Goal: Information Seeking & Learning: Learn about a topic

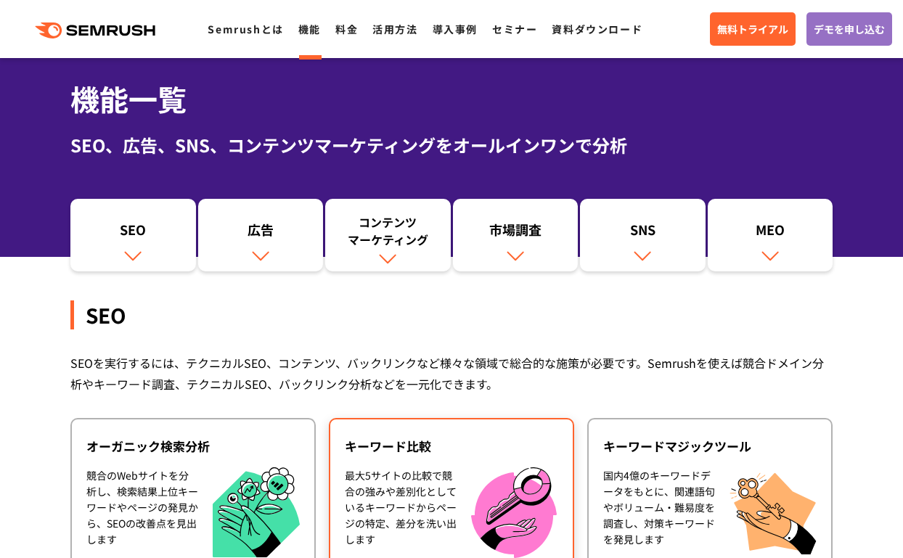
scroll to position [73, 0]
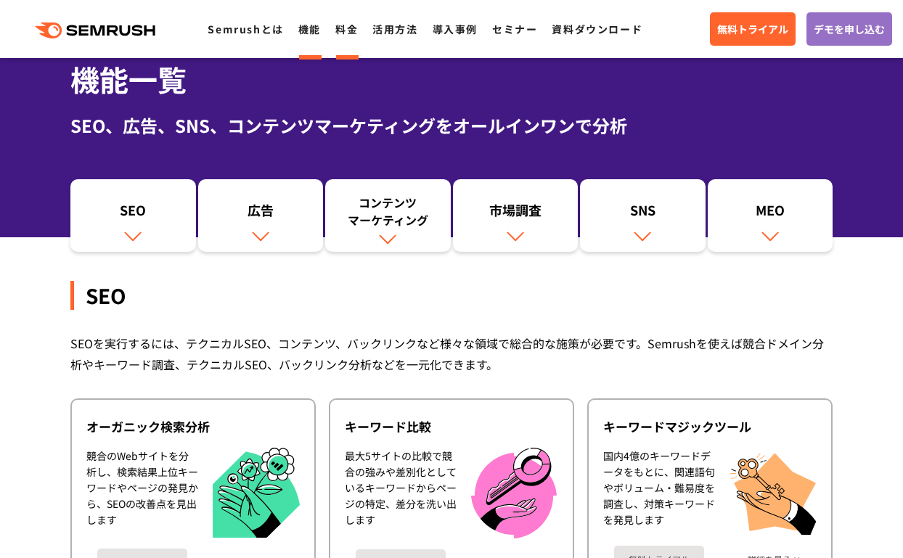
click at [339, 33] on link "料金" at bounding box center [347, 29] width 23 height 15
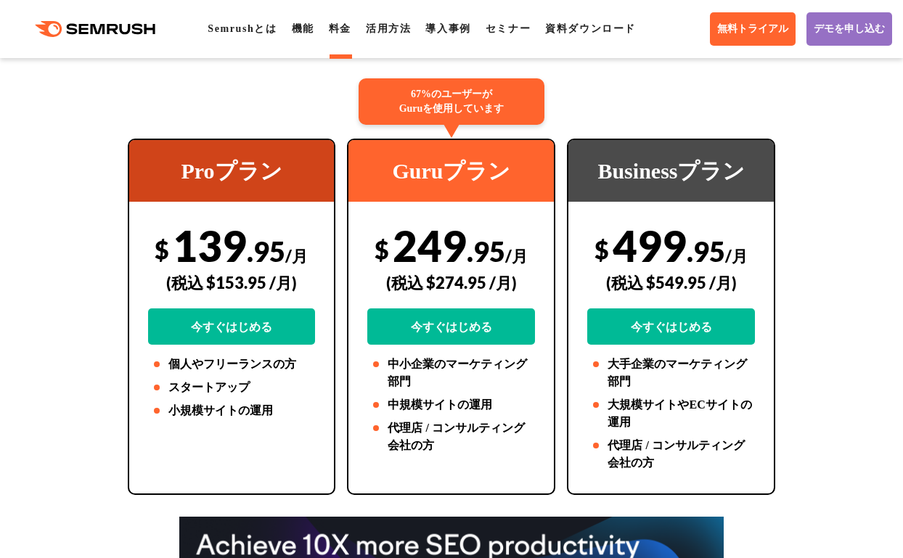
scroll to position [291, 0]
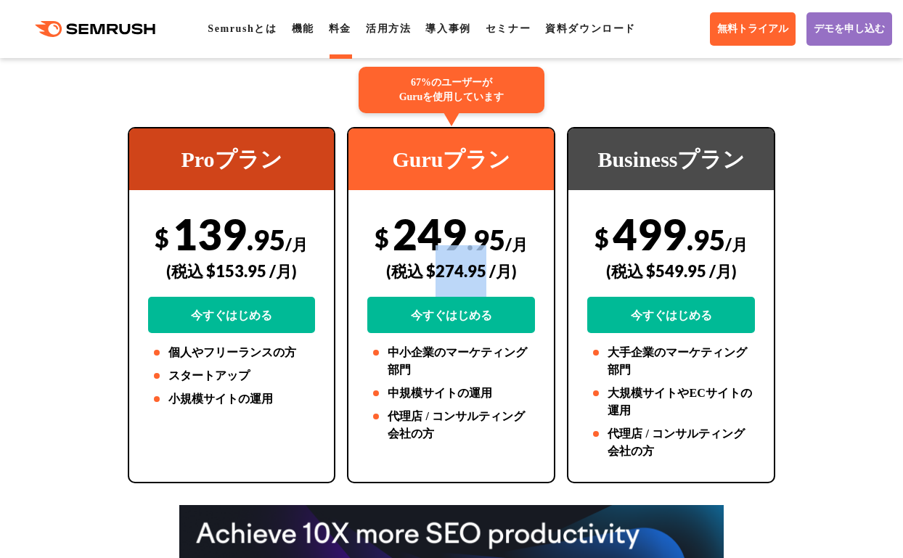
drag, startPoint x: 437, startPoint y: 268, endPoint x: 490, endPoint y: 272, distance: 53.2
click at [490, 269] on div "(税込 $274.95 /月)" at bounding box center [451, 271] width 168 height 52
copy div "274.95"
drag, startPoint x: 512, startPoint y: 268, endPoint x: 513, endPoint y: 306, distance: 38.5
click at [514, 268] on div "(税込 $274.95 /月)" at bounding box center [451, 271] width 168 height 52
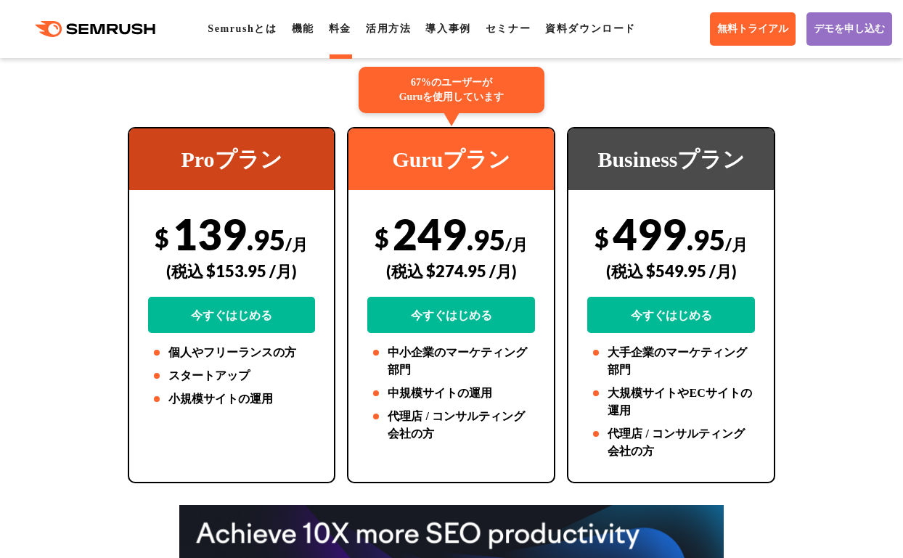
drag, startPoint x: 457, startPoint y: 277, endPoint x: 429, endPoint y: 274, distance: 27.8
click at [455, 277] on div "(税込 $274.95 /月)" at bounding box center [451, 271] width 168 height 52
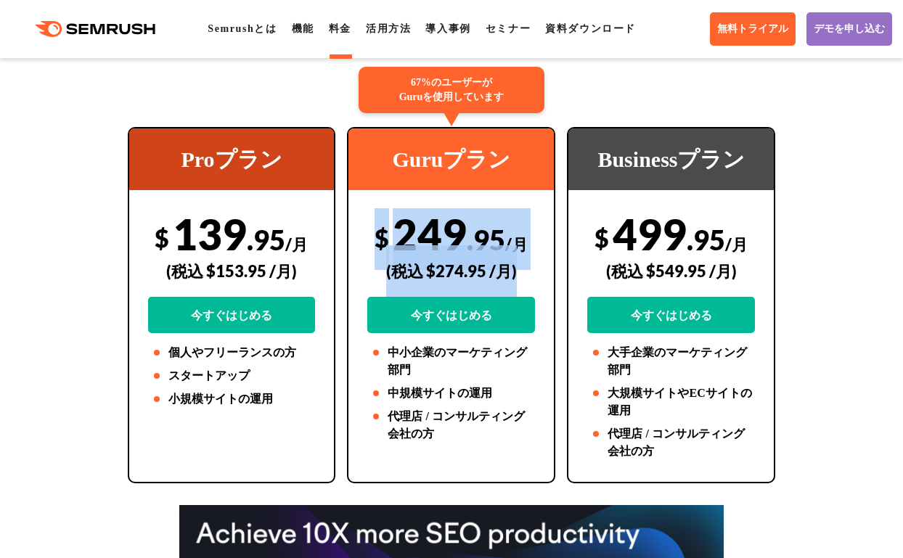
drag, startPoint x: 372, startPoint y: 235, endPoint x: 515, endPoint y: 277, distance: 149.1
click at [515, 277] on div "$ 249 .95 /月 (税込 $274.95 /月) 今すぐはじめる" at bounding box center [451, 270] width 168 height 125
drag, startPoint x: 527, startPoint y: 280, endPoint x: 482, endPoint y: 272, distance: 45.7
click at [525, 280] on div "(税込 $274.95 /月)" at bounding box center [451, 271] width 168 height 52
click at [378, 243] on span "$" at bounding box center [382, 238] width 15 height 30
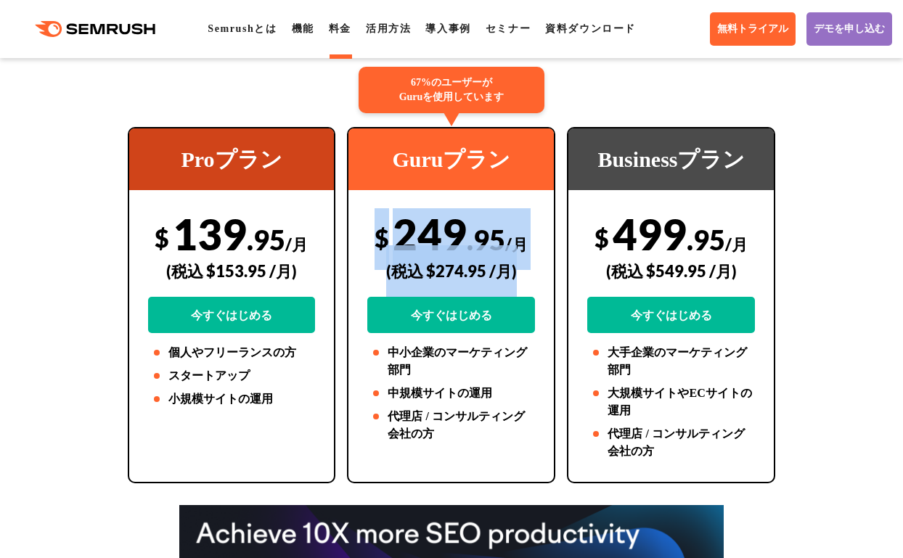
drag, startPoint x: 455, startPoint y: 243, endPoint x: 548, endPoint y: 285, distance: 102.7
click at [548, 285] on div "67%のユーザーが Guruを使用しています Guruプラン $ 249 .95 /月 (税込 $274.95 /月) 今すぐはじめる 中小企業のマーケティン…" at bounding box center [451, 305] width 208 height 357
click at [532, 277] on div "(税込 $274.95 /月)" at bounding box center [451, 271] width 168 height 52
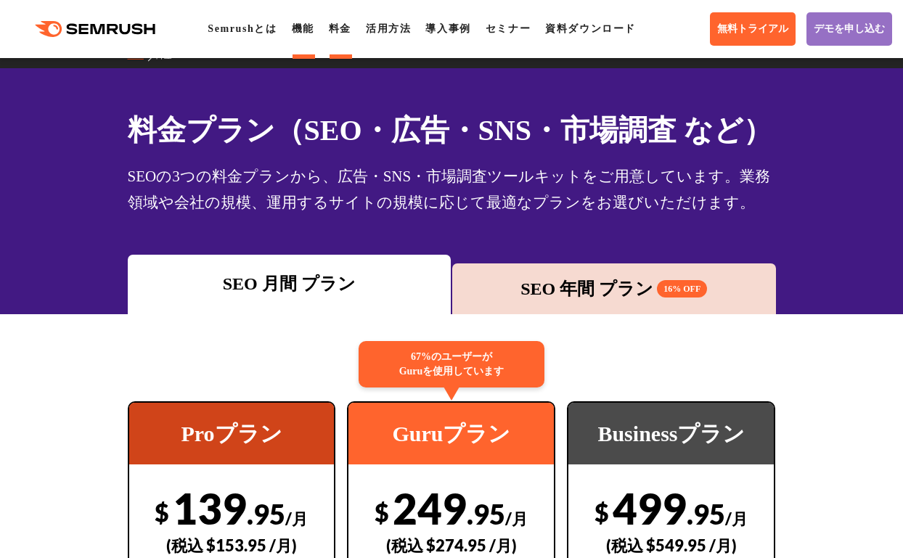
scroll to position [0, 0]
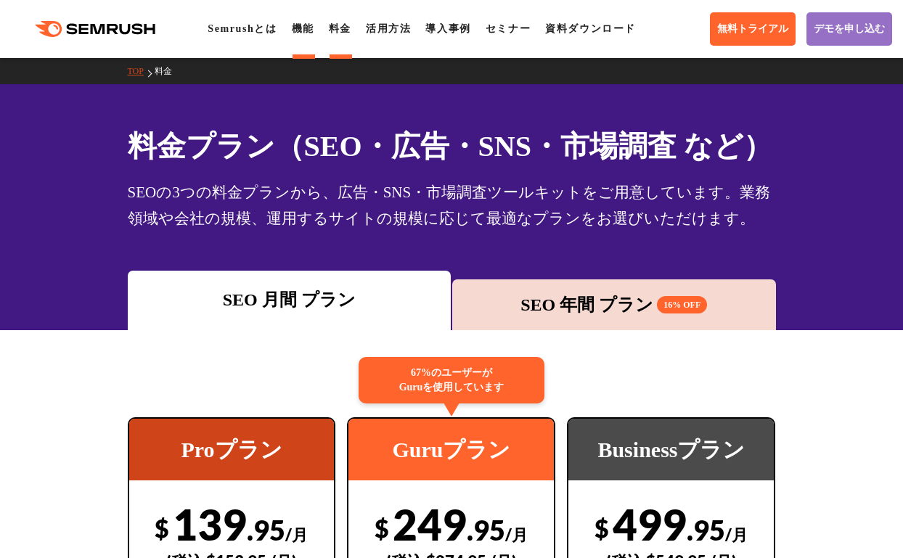
click at [311, 33] on link "機能" at bounding box center [303, 28] width 23 height 11
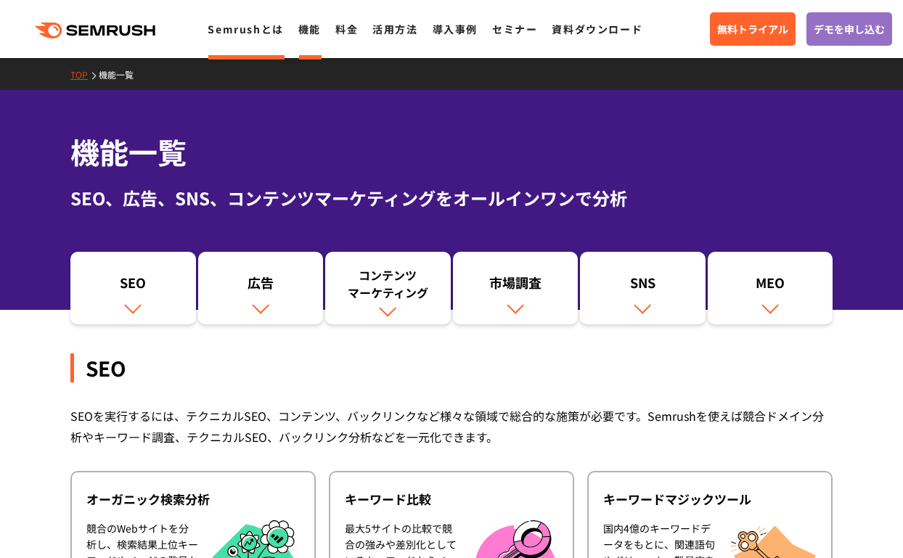
click at [220, 35] on link "Semrushとは" at bounding box center [246, 29] width 76 height 15
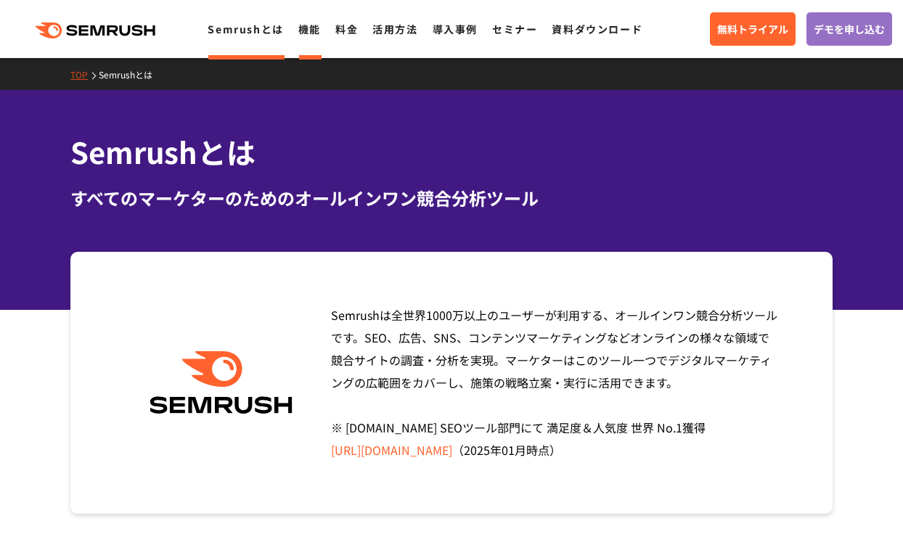
click at [313, 33] on link "機能" at bounding box center [309, 29] width 23 height 15
